Goal: Information Seeking & Learning: Check status

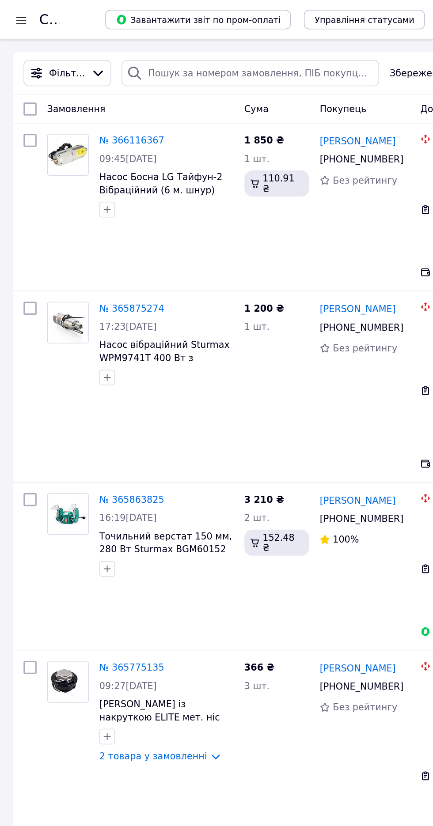
click at [9, 10] on div at bounding box center [14, 13] width 11 height 9
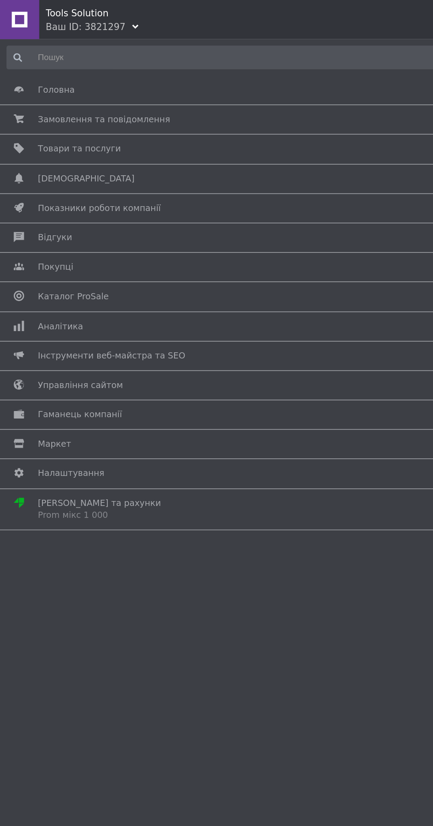
click at [128, 223] on span "Аналітика" at bounding box center [215, 221] width 378 height 8
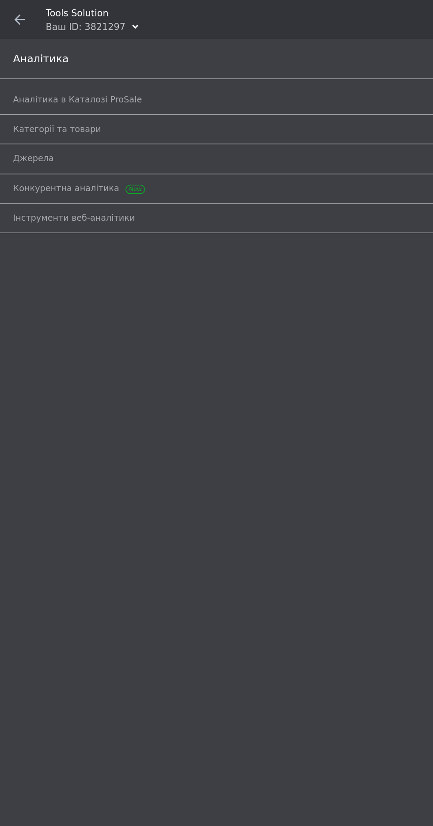
click at [182, 67] on span "Аналітика в Каталозі ProSale" at bounding box center [206, 68] width 395 height 8
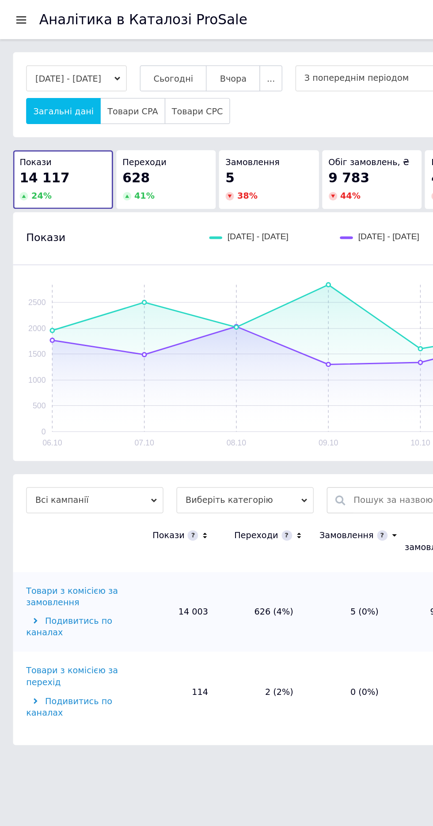
click at [131, 53] on span "Сьогодні" at bounding box center [117, 53] width 27 height 7
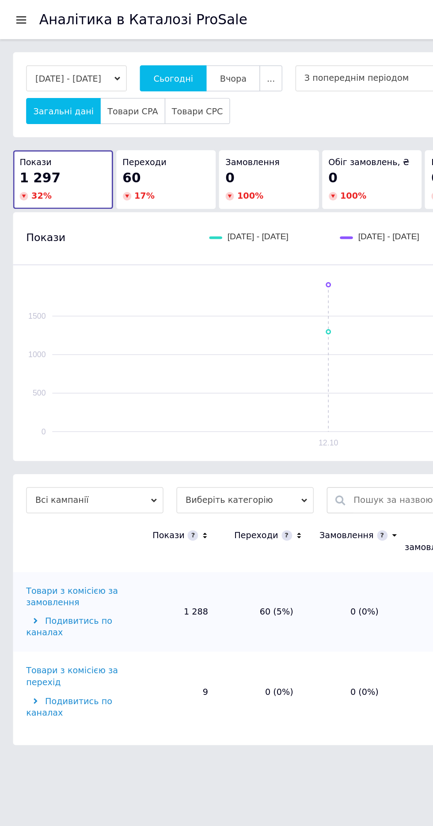
click at [44, 397] on div "Товари з комісією за замовлення" at bounding box center [54, 404] width 72 height 16
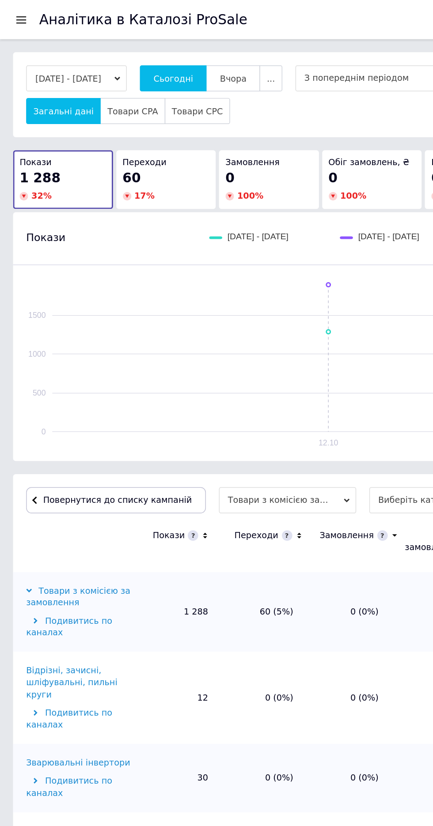
click at [200, 363] on icon at bounding box center [202, 362] width 6 height 8
click at [199, 364] on icon at bounding box center [202, 362] width 6 height 8
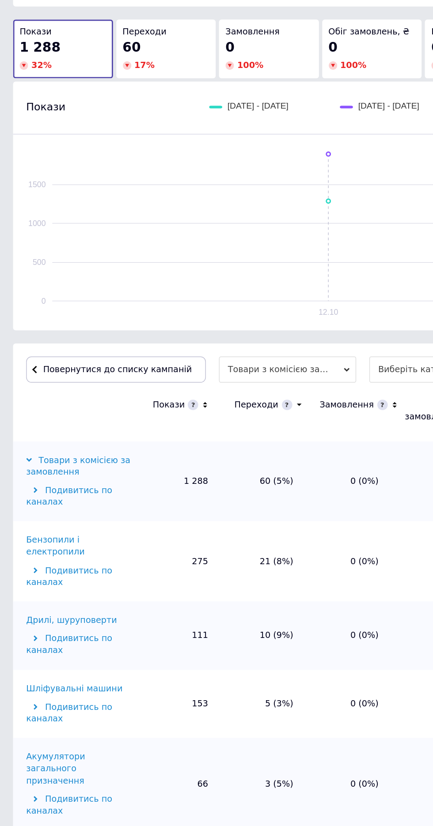
click at [40, 455] on div "Бензопили і електропили" at bounding box center [54, 457] width 72 height 16
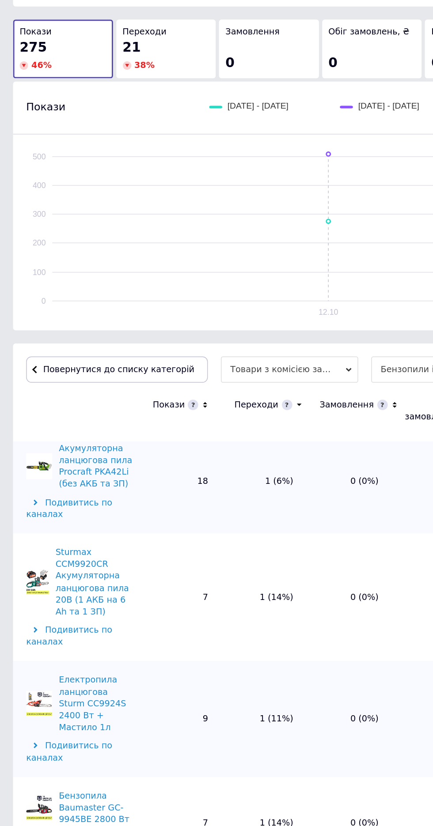
scroll to position [845, 0]
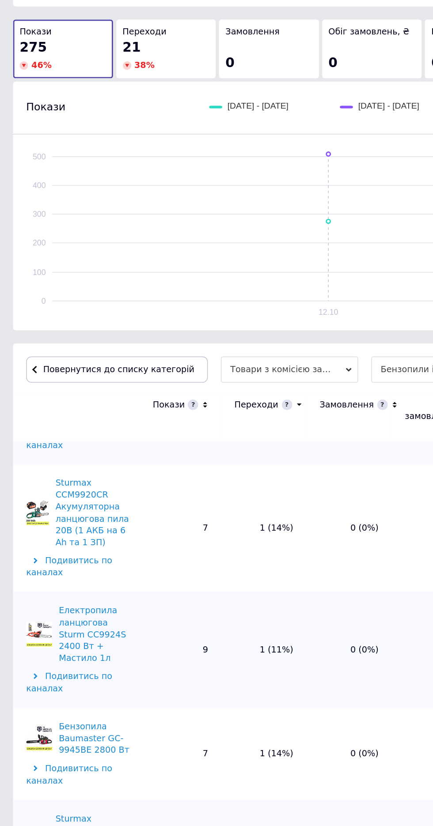
click at [53, 337] on span "Повернутися до списку категорій" at bounding box center [79, 338] width 104 height 7
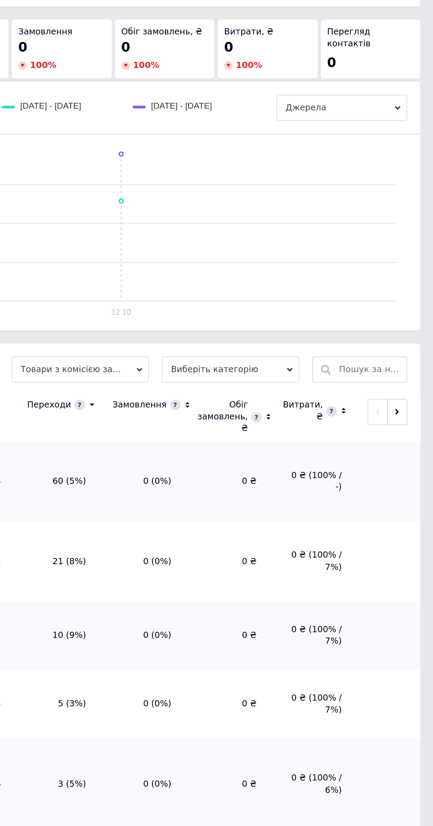
scroll to position [5, 0]
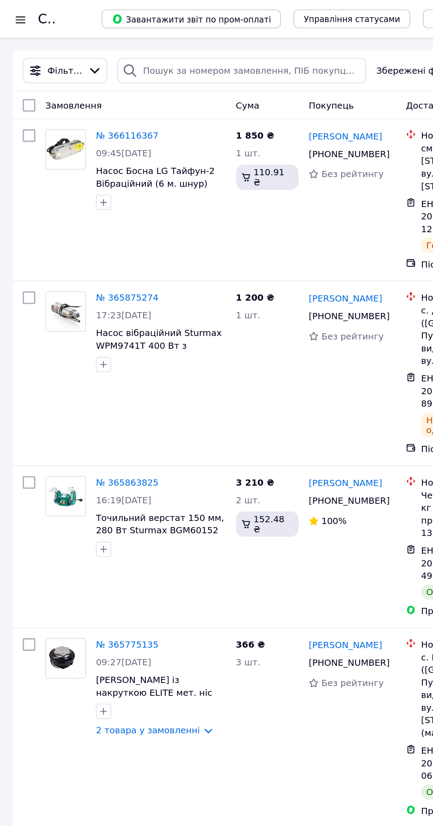
click at [10, 17] on div at bounding box center [14, 13] width 11 height 9
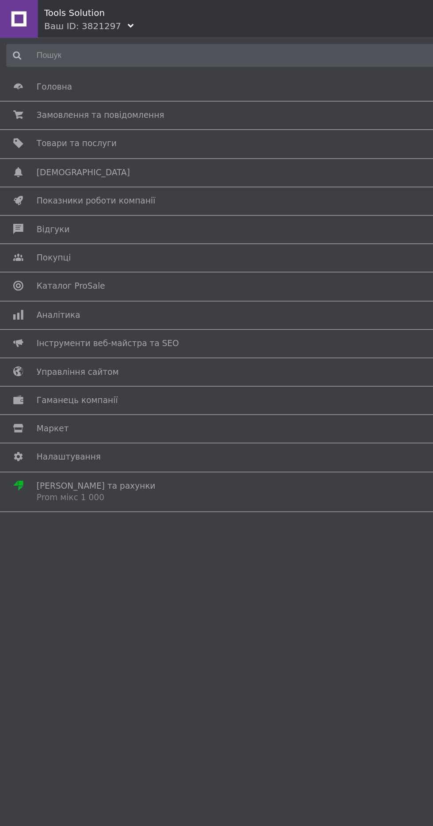
click at [213, 219] on span "Аналітика" at bounding box center [215, 221] width 378 height 8
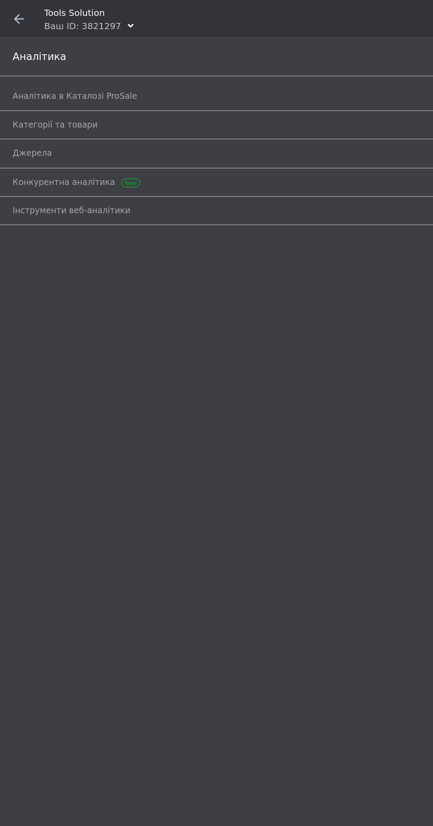
click at [50, 64] on span "Аналітика в Каталозі ProSale" at bounding box center [52, 68] width 87 height 8
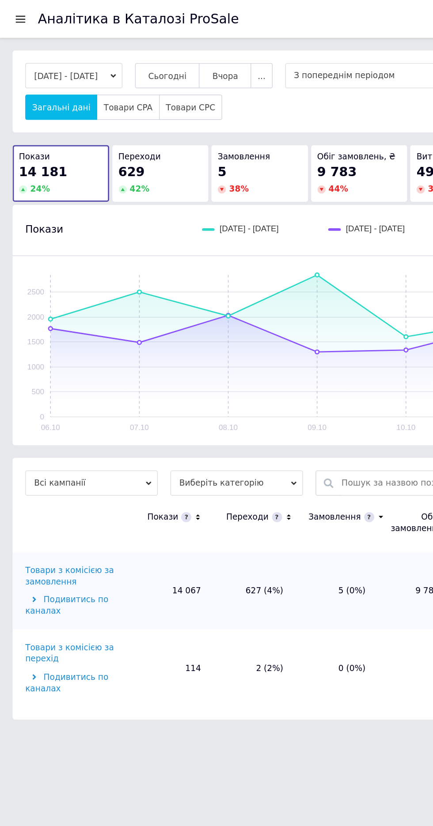
click at [128, 54] on span "Сьогодні" at bounding box center [117, 53] width 27 height 7
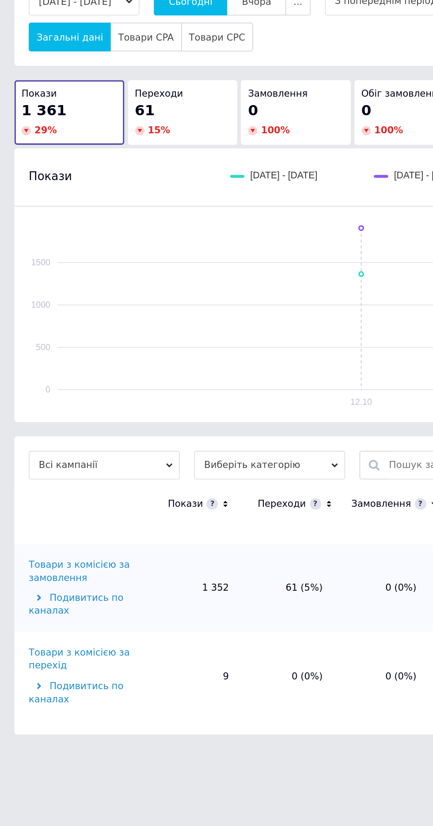
click at [64, 397] on div "Товари з комісією за замовлення" at bounding box center [54, 404] width 72 height 16
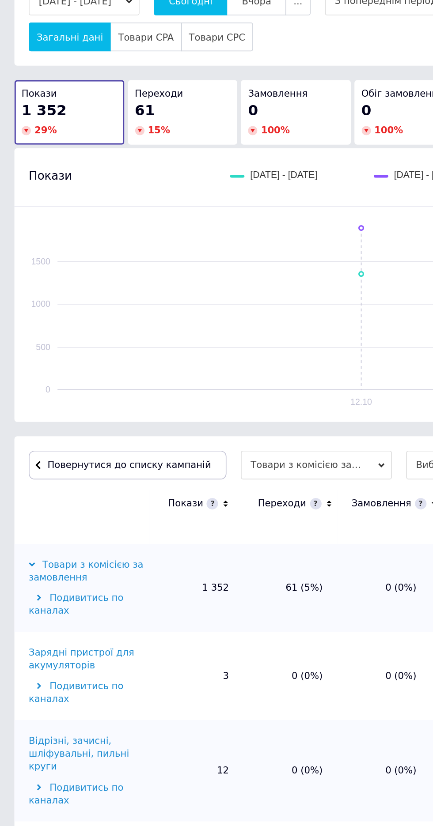
click at [199, 362] on icon at bounding box center [202, 362] width 6 height 8
click at [200, 362] on icon at bounding box center [201, 362] width 3 height 2
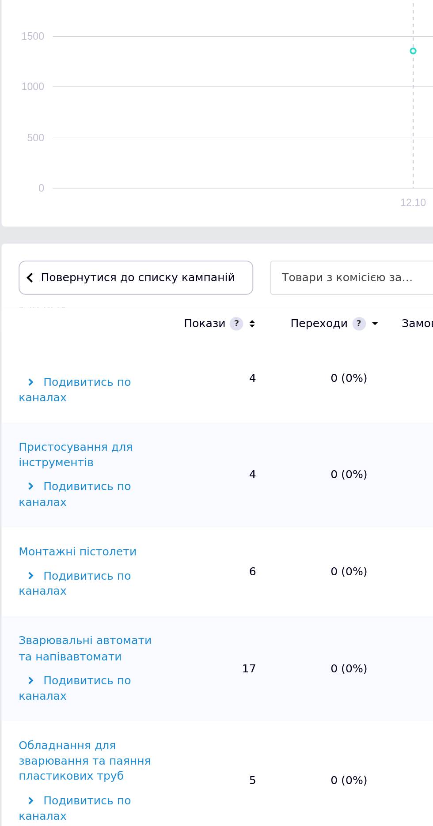
scroll to position [1706, 0]
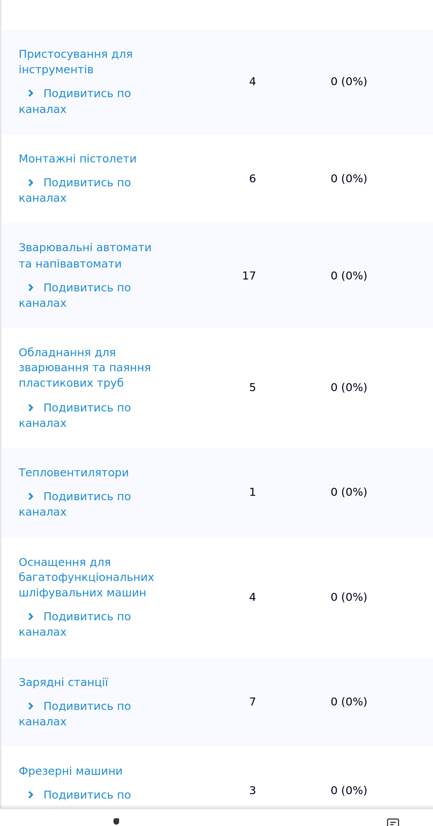
click at [42, 729] on div "Зарядні станції" at bounding box center [41, 733] width 46 height 8
